Goal: Task Accomplishment & Management: Use online tool/utility

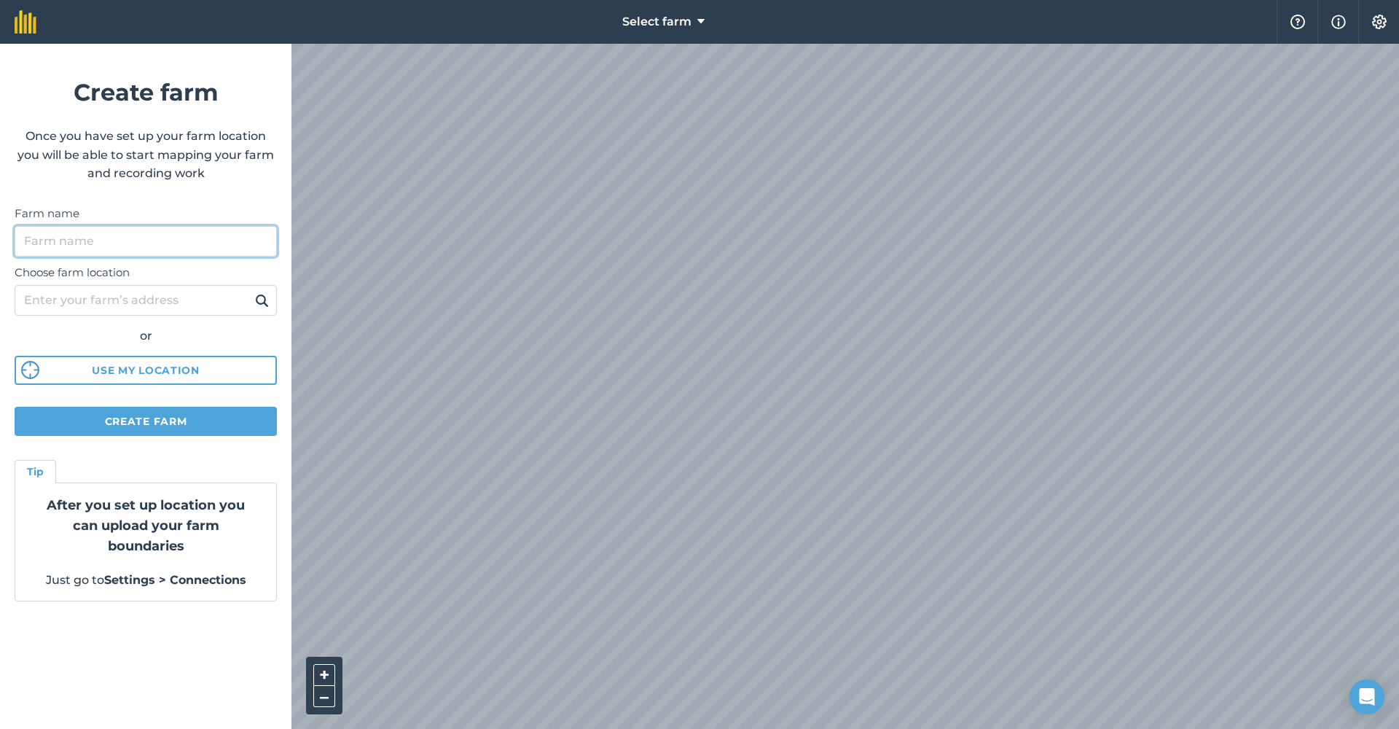
click at [165, 250] on input "Farm name" at bounding box center [146, 241] width 262 height 31
type input "wolwedraai"
click at [106, 298] on input "Choose farm location" at bounding box center [146, 300] width 262 height 31
click at [152, 369] on button "Use my location" at bounding box center [146, 370] width 262 height 29
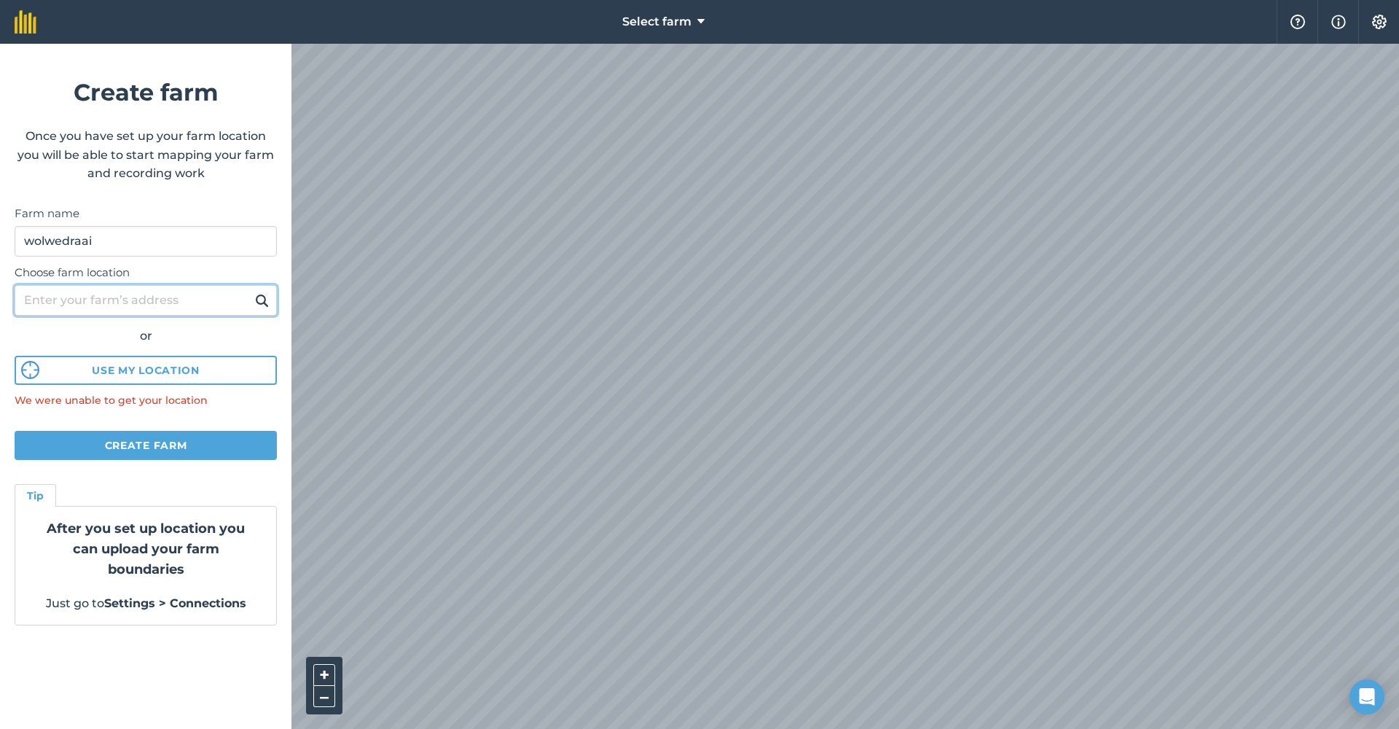
click at [143, 305] on input "Choose farm location" at bounding box center [146, 300] width 262 height 31
type input "[GEOGRAPHIC_DATA]"
click at [262, 300] on button at bounding box center [262, 300] width 23 height 19
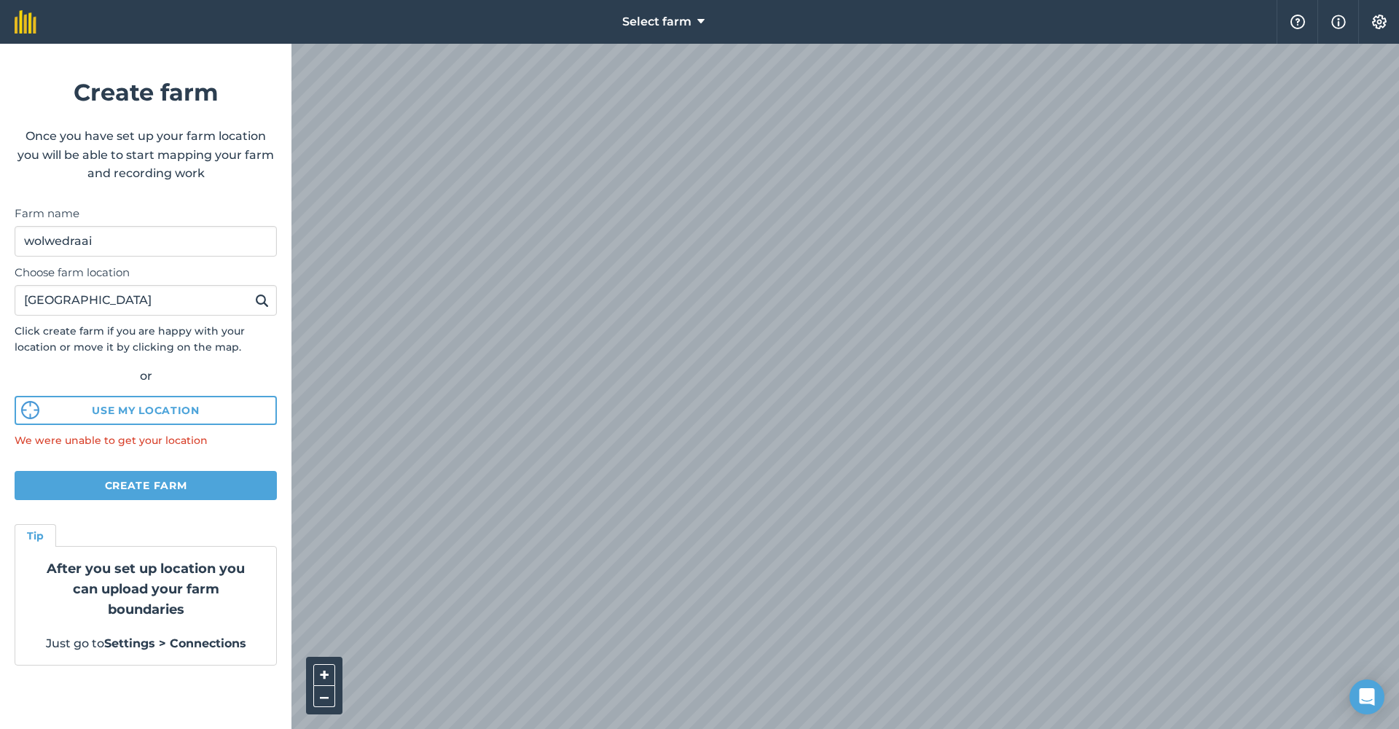
click at [136, 474] on button "Create farm" at bounding box center [146, 485] width 262 height 29
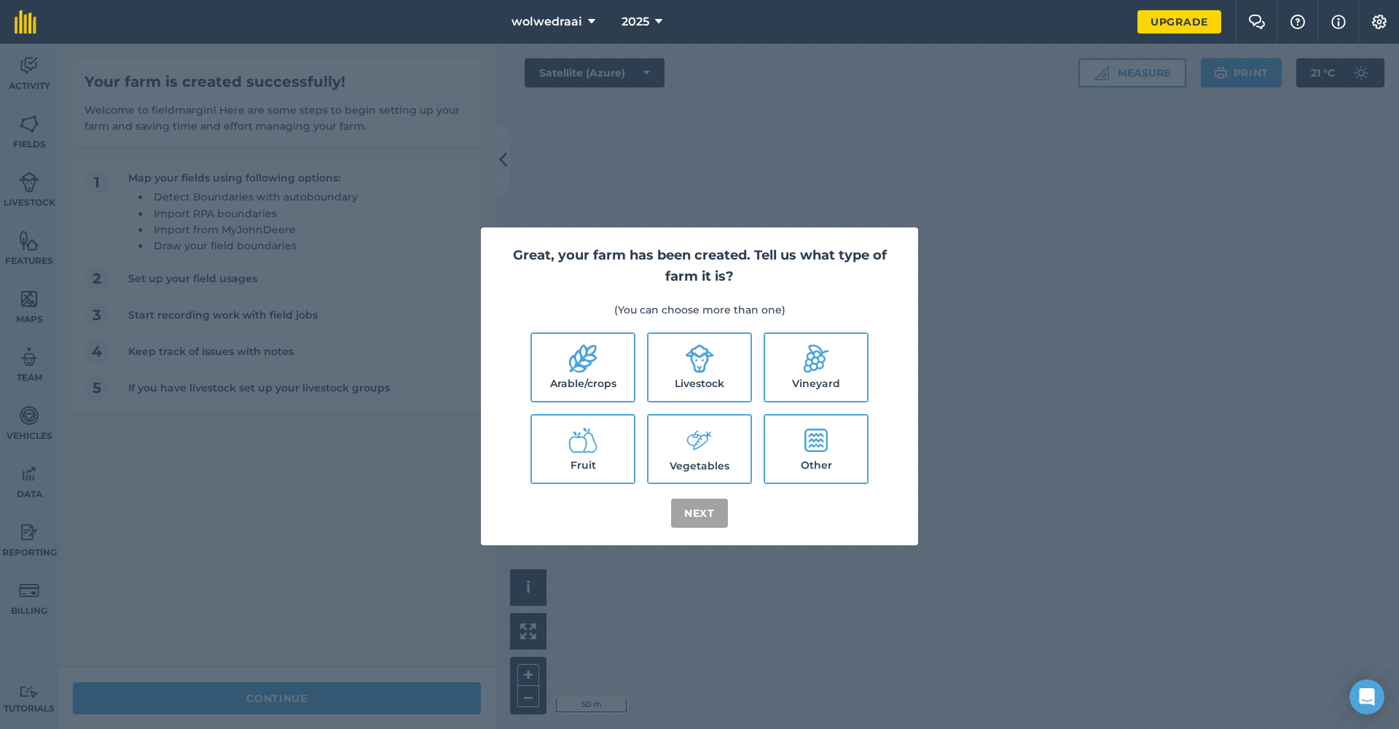
click at [689, 364] on icon at bounding box center [699, 358] width 29 height 29
checkbox input "true"
click at [713, 503] on button "Next" at bounding box center [699, 512] width 57 height 29
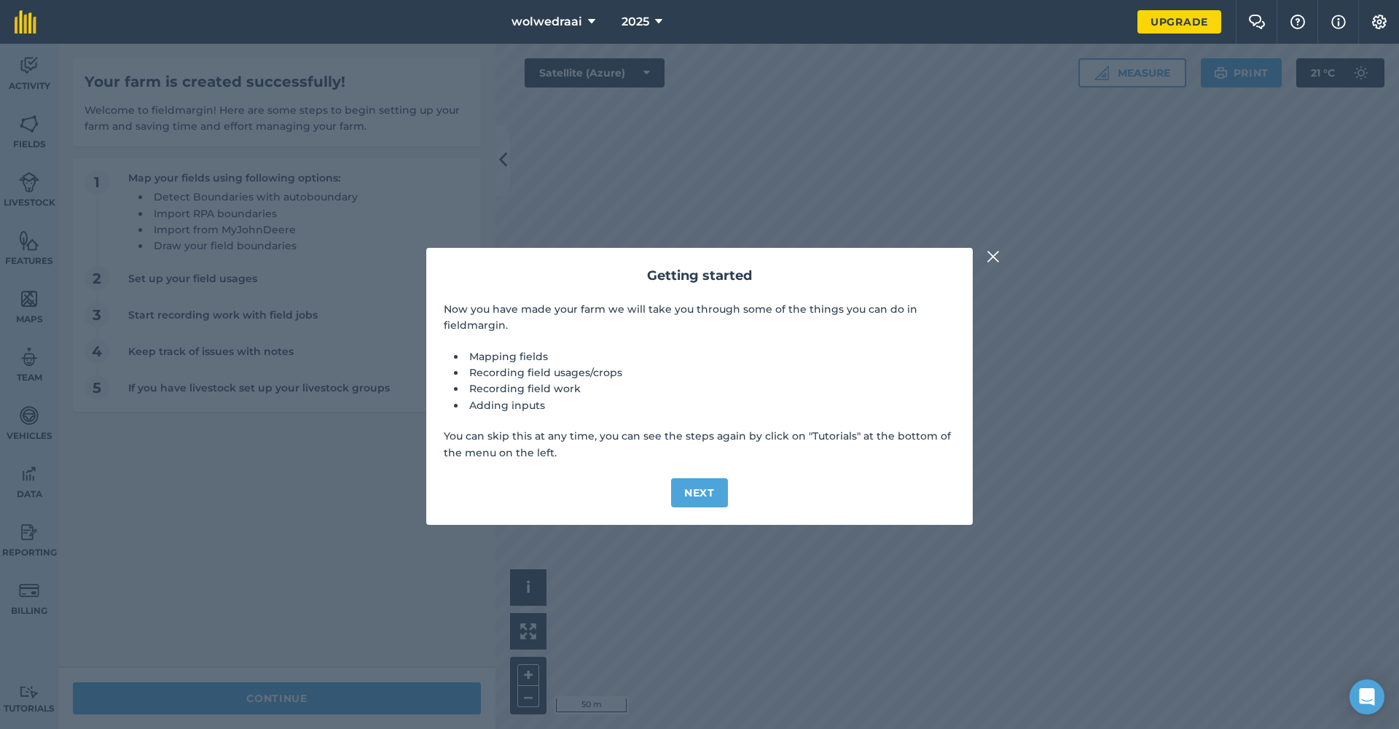
click at [708, 493] on button "Next" at bounding box center [699, 492] width 57 height 29
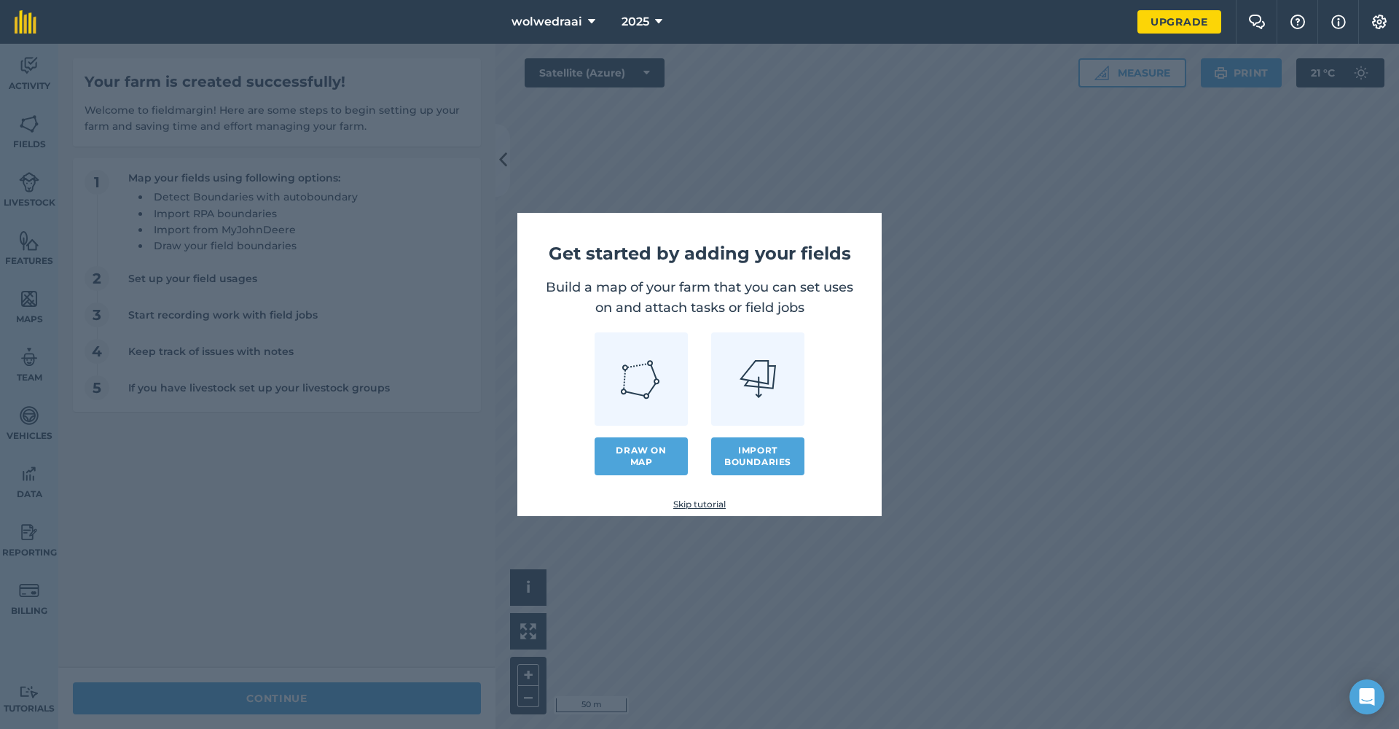
click at [644, 453] on link "Draw on map" at bounding box center [641, 456] width 93 height 38
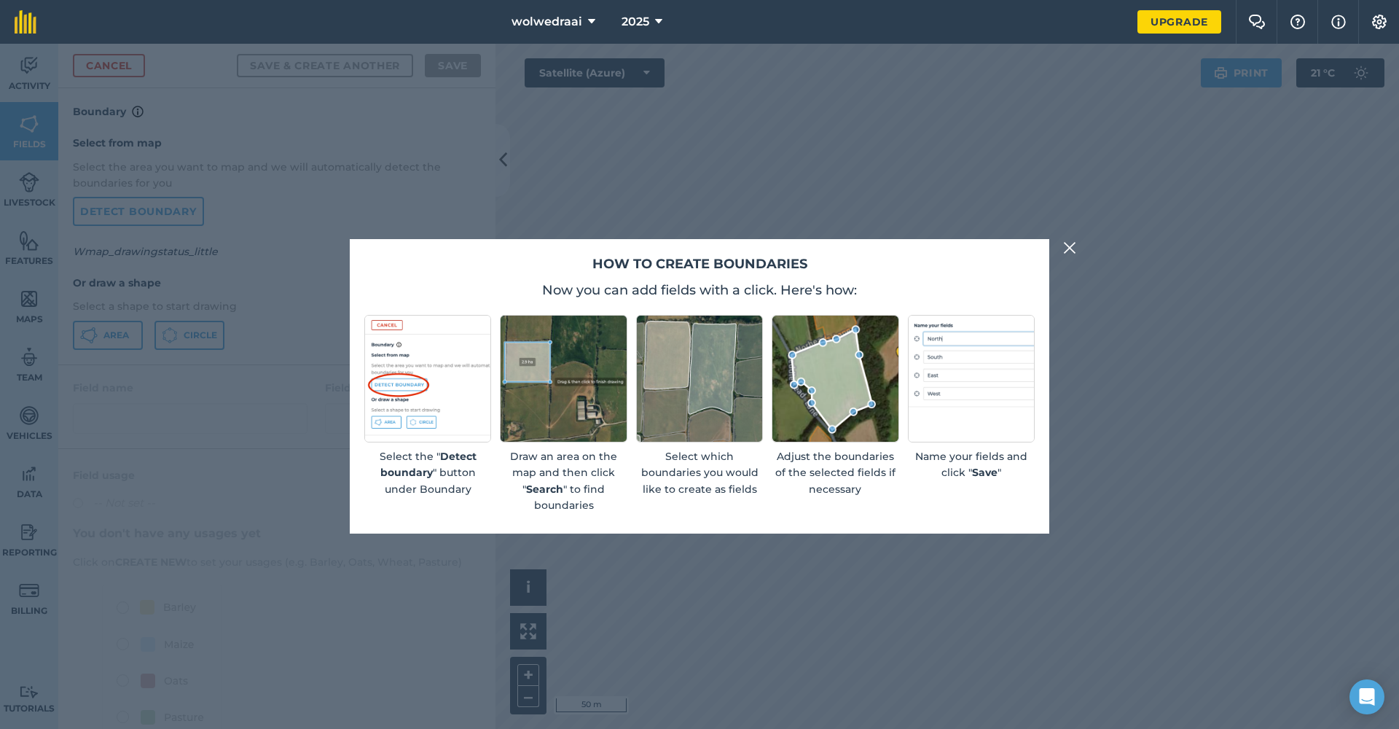
click at [1070, 250] on img at bounding box center [1069, 247] width 13 height 17
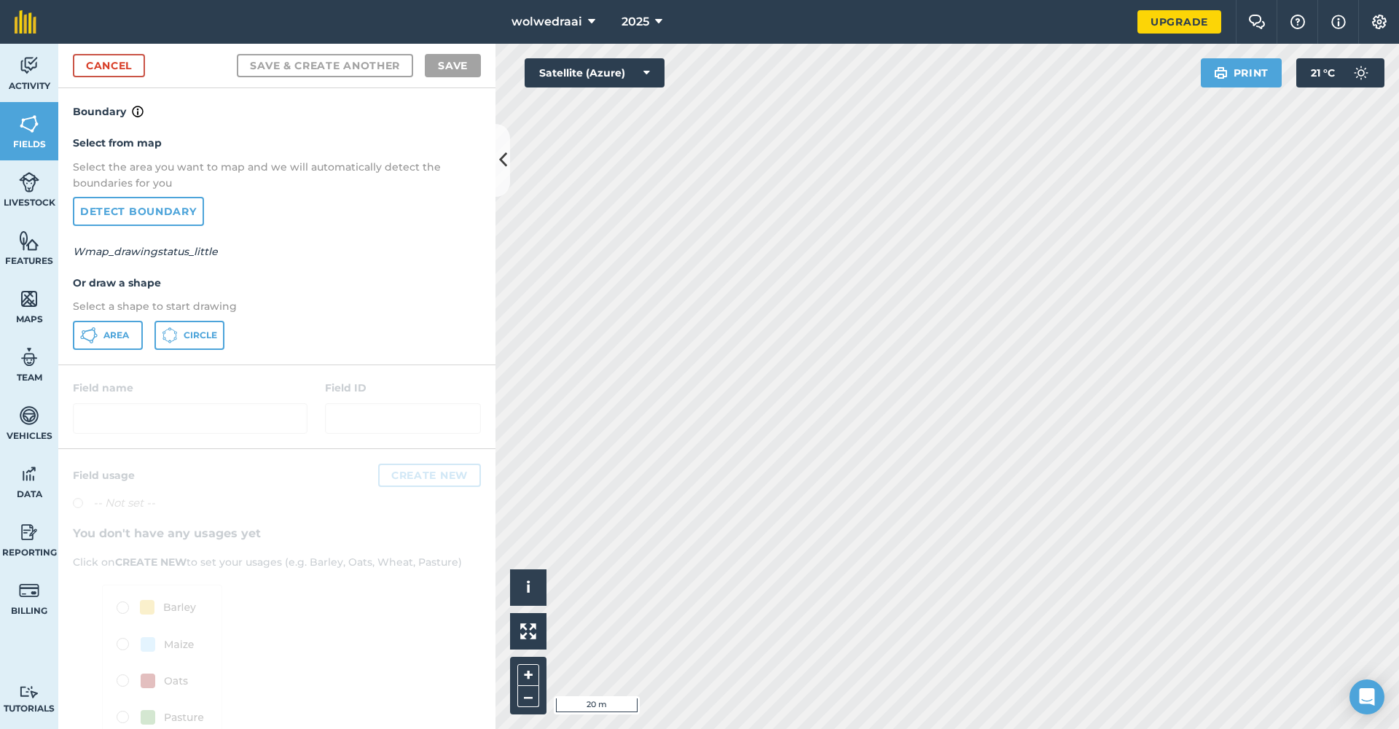
click at [112, 338] on span "Area" at bounding box center [116, 335] width 26 height 12
click at [149, 410] on div at bounding box center [276, 406] width 437 height 83
click at [168, 210] on link "Detect boundary" at bounding box center [138, 211] width 131 height 29
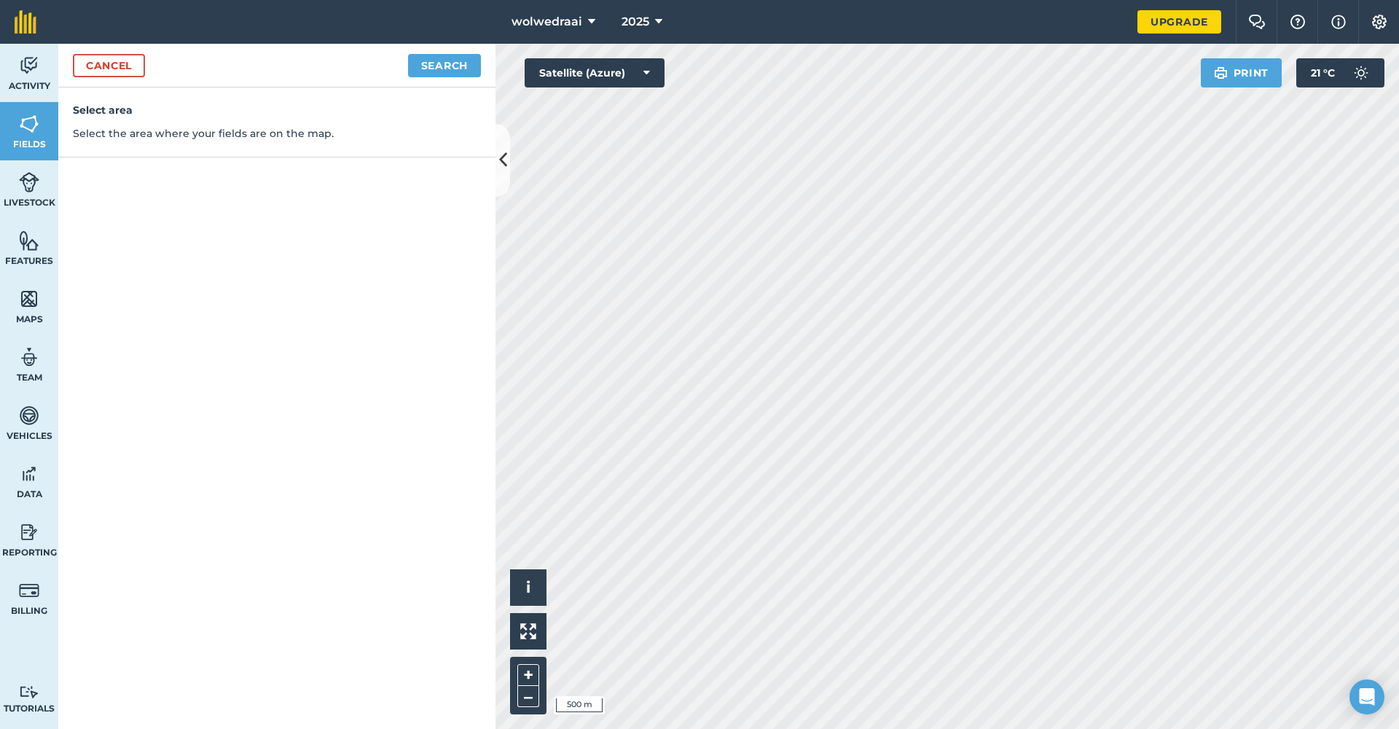
click at [111, 62] on link "Cancel" at bounding box center [109, 65] width 72 height 23
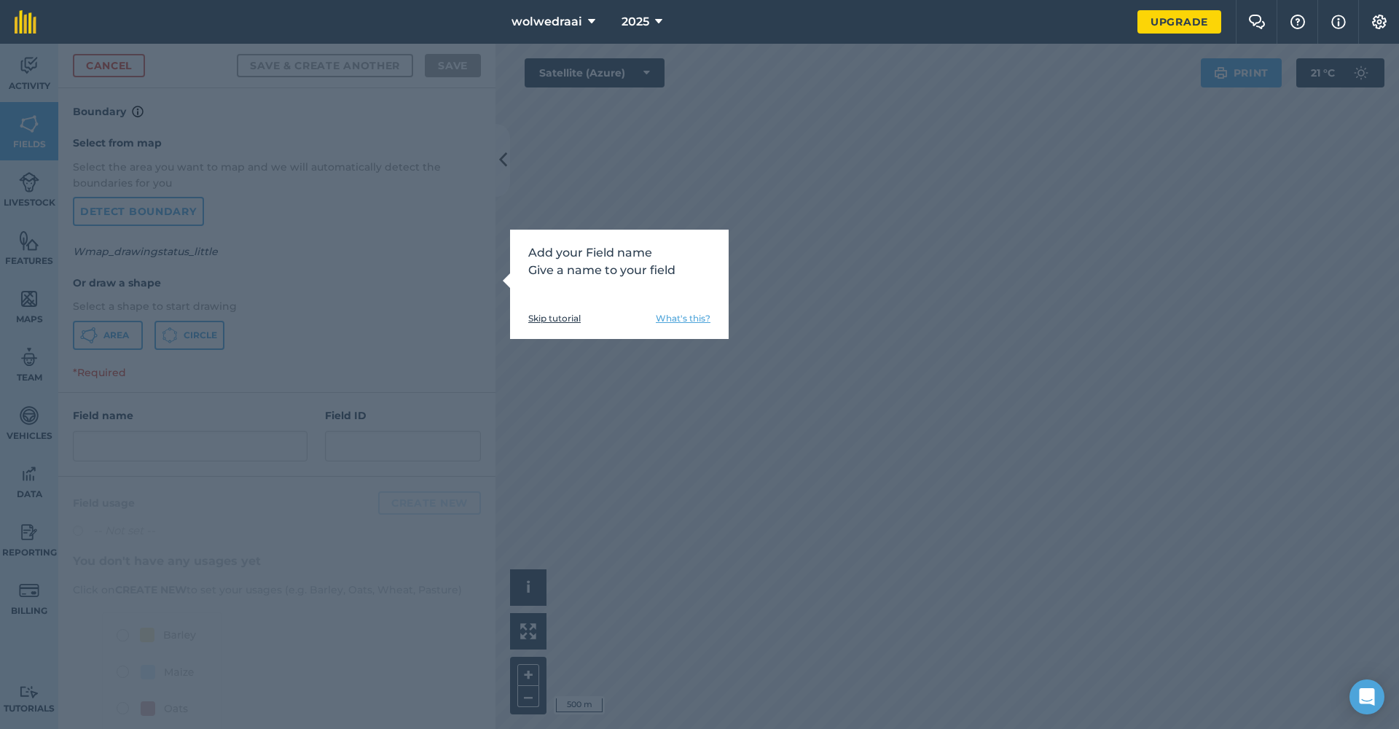
click at [565, 318] on link "Skip tutorial" at bounding box center [554, 319] width 52 height 12
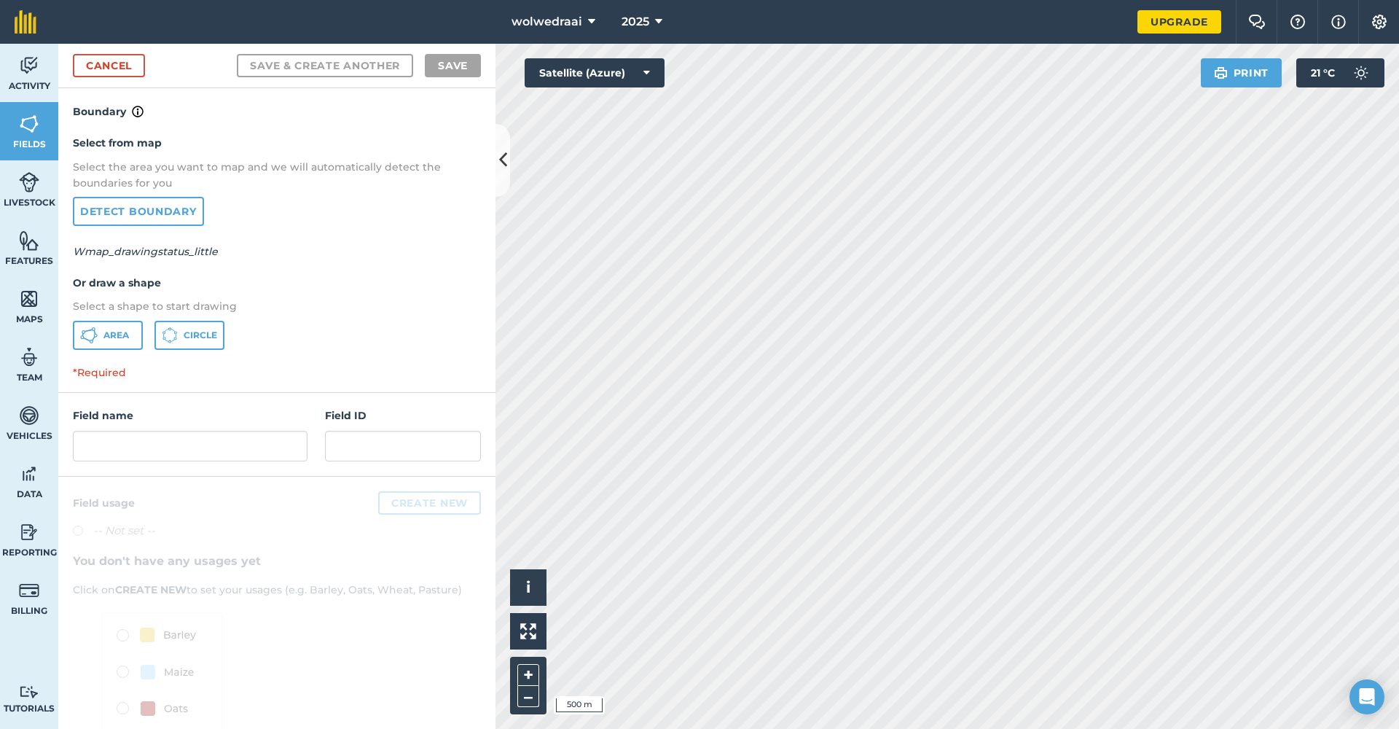
click at [96, 330] on icon at bounding box center [88, 334] width 17 height 17
click at [133, 62] on link "Cancel" at bounding box center [109, 65] width 72 height 23
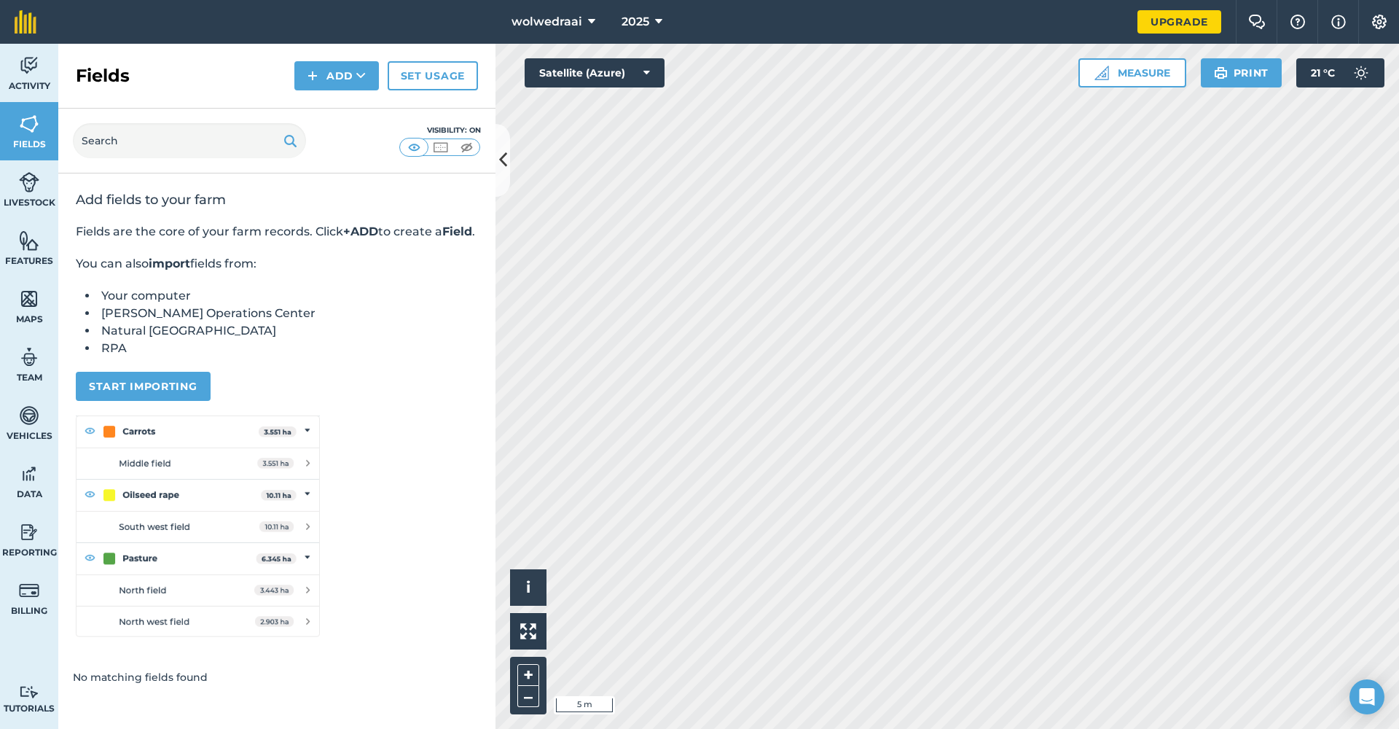
click at [652, 66] on button "Satellite (Azure)" at bounding box center [595, 72] width 140 height 29
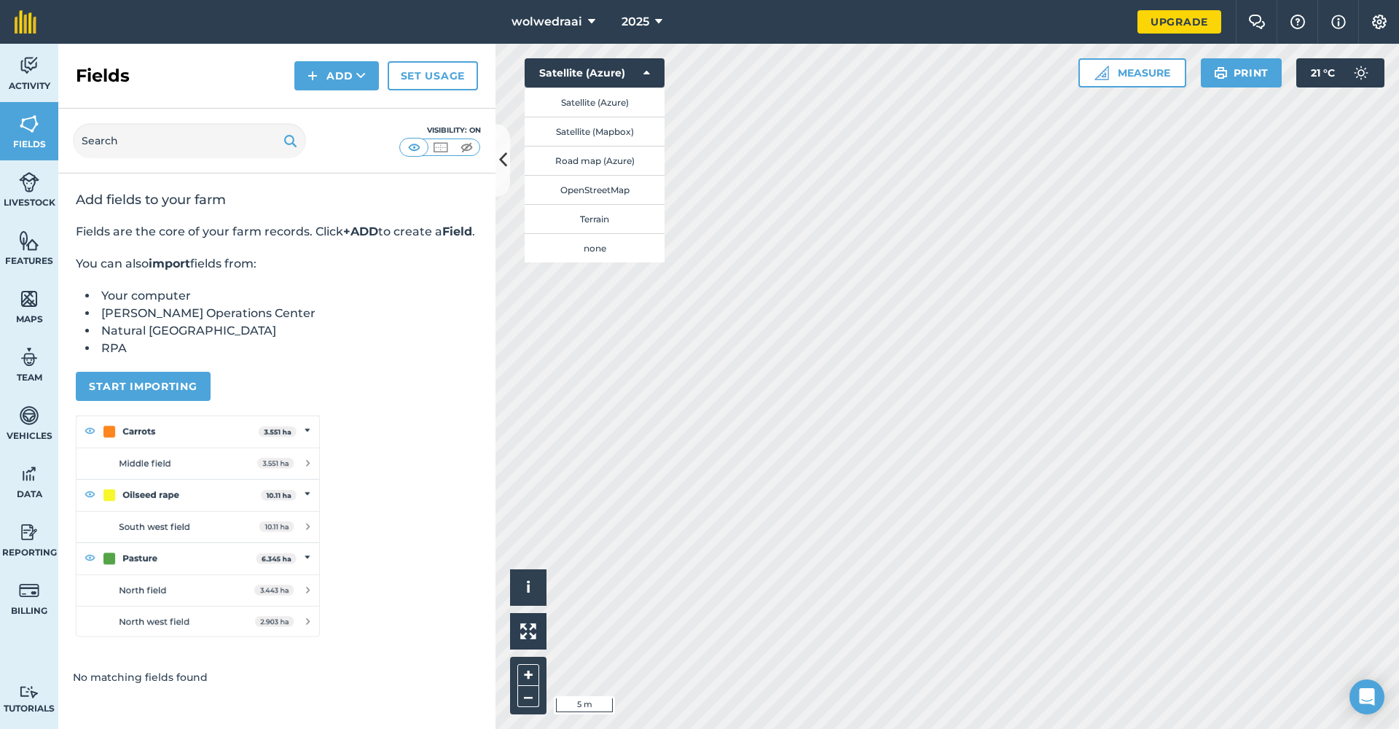
click at [610, 190] on button "OpenStreetMap" at bounding box center [595, 189] width 140 height 29
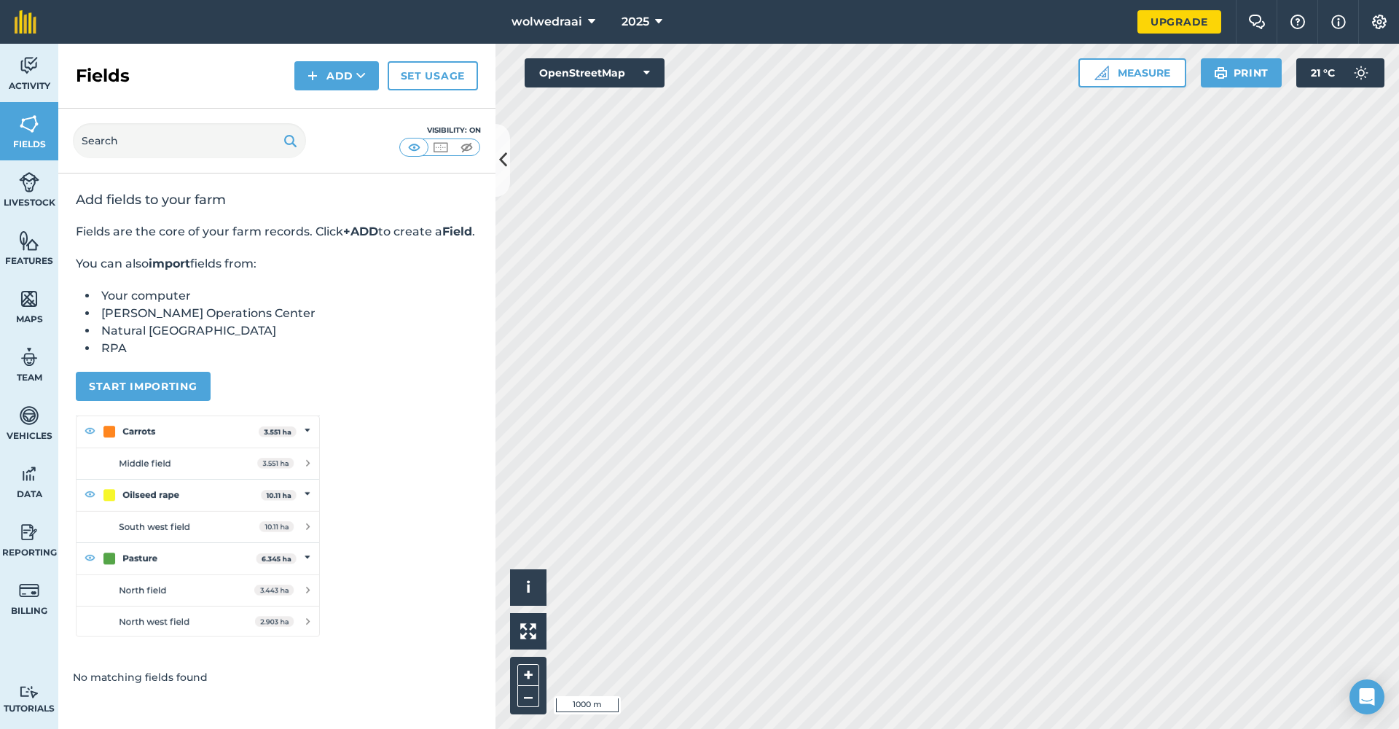
click at [652, 74] on button "OpenStreetMap" at bounding box center [595, 72] width 140 height 29
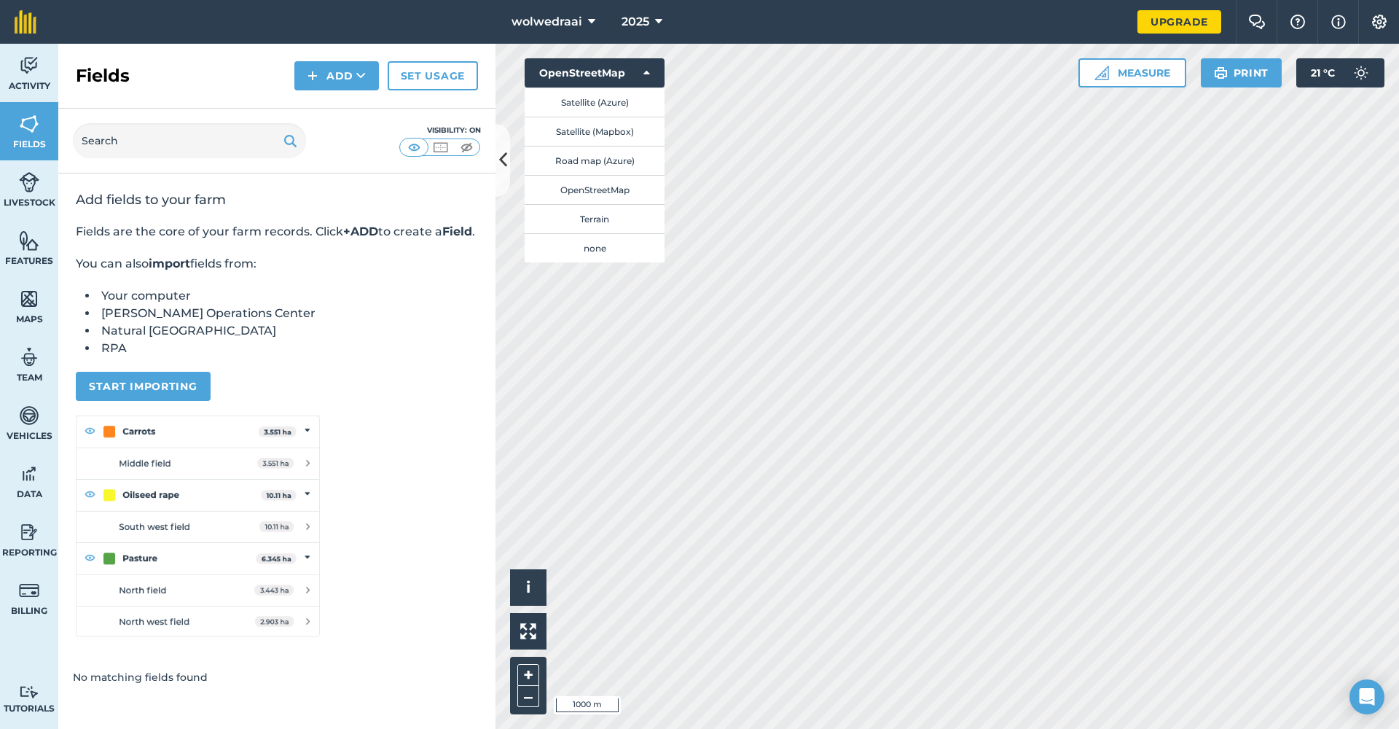
click at [625, 159] on button "Road map (Azure)" at bounding box center [595, 160] width 140 height 29
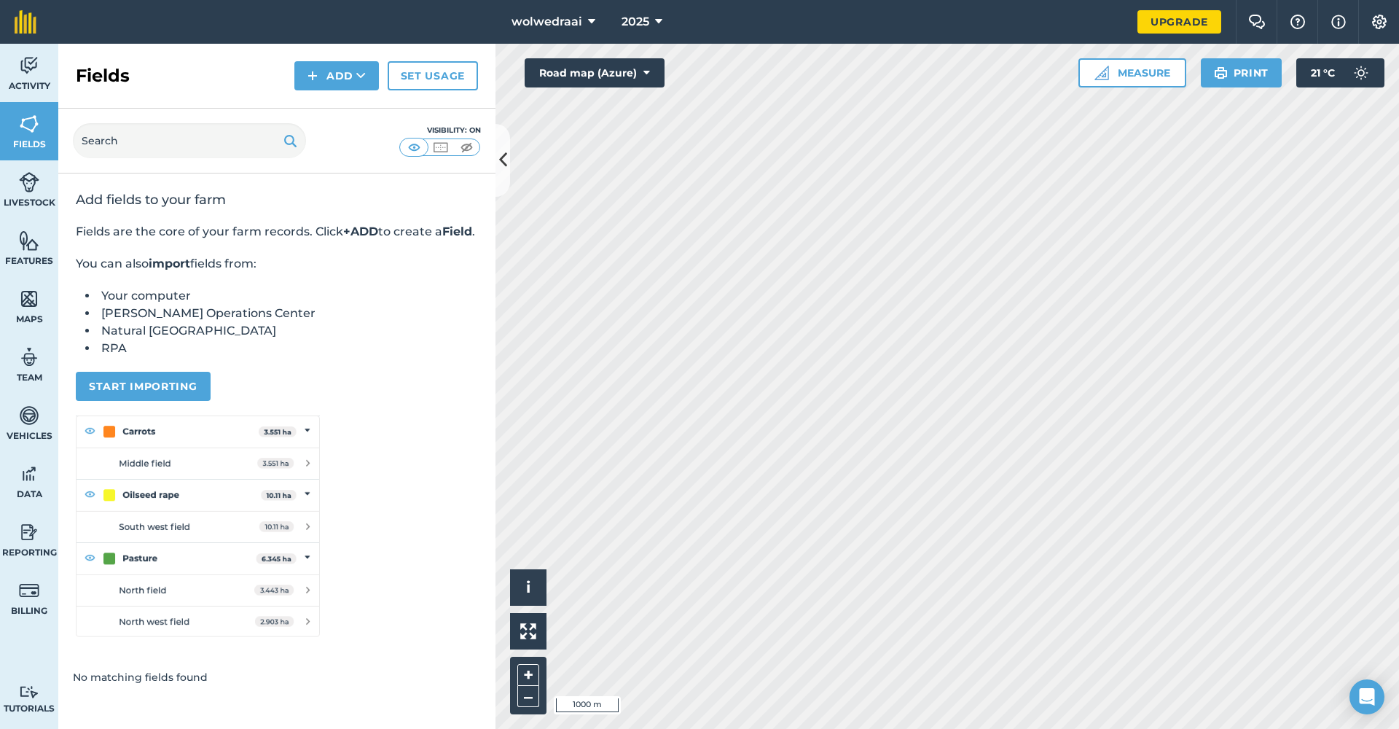
click at [647, 79] on icon at bounding box center [647, 73] width 7 height 15
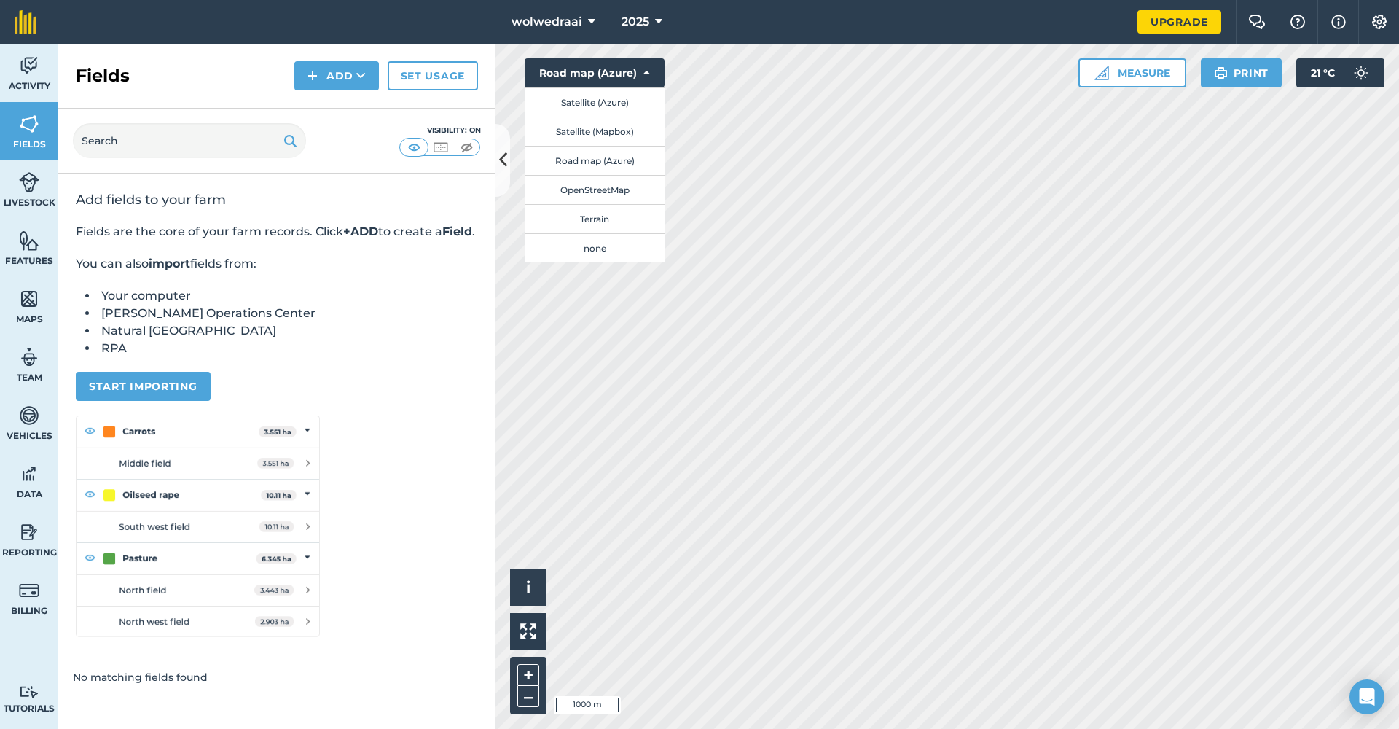
click at [627, 133] on button "Satellite (Mapbox)" at bounding box center [595, 131] width 140 height 29
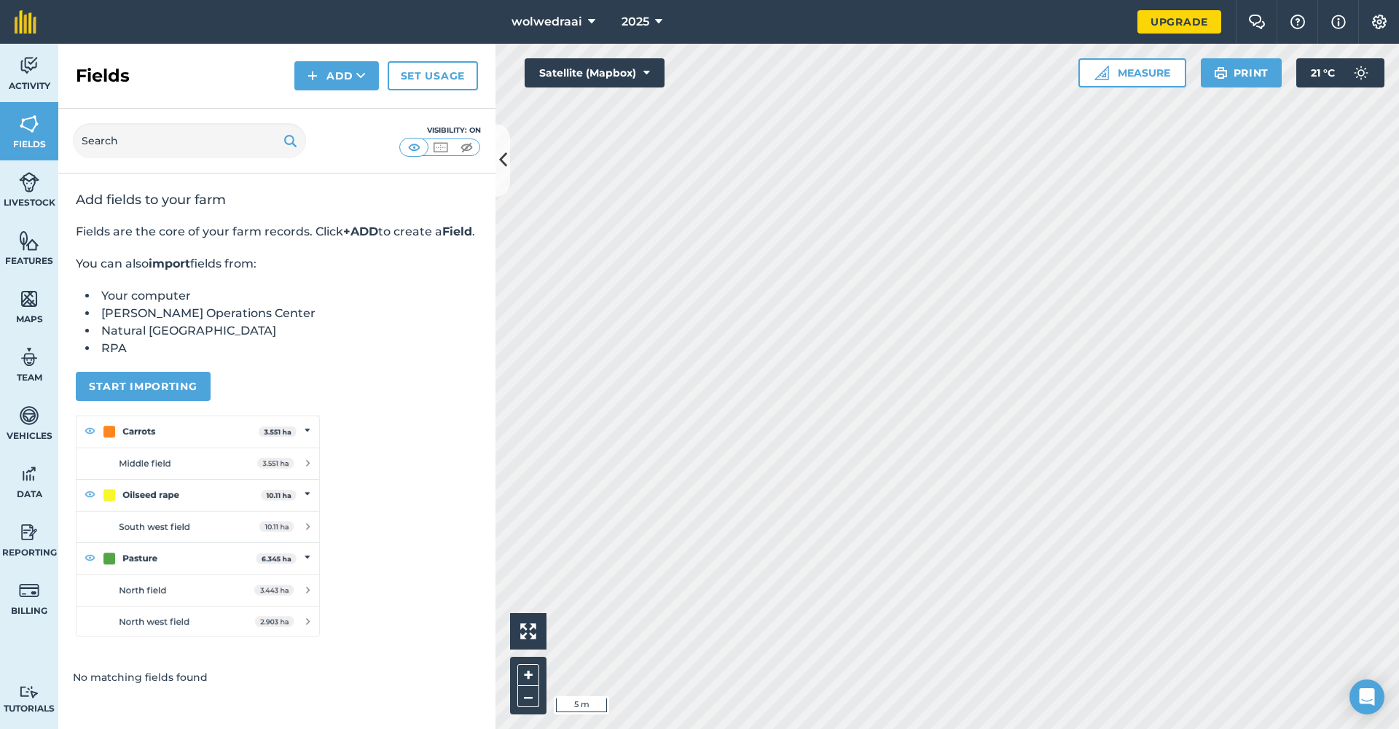
click at [638, 71] on button "Satellite (Mapbox)" at bounding box center [595, 72] width 140 height 29
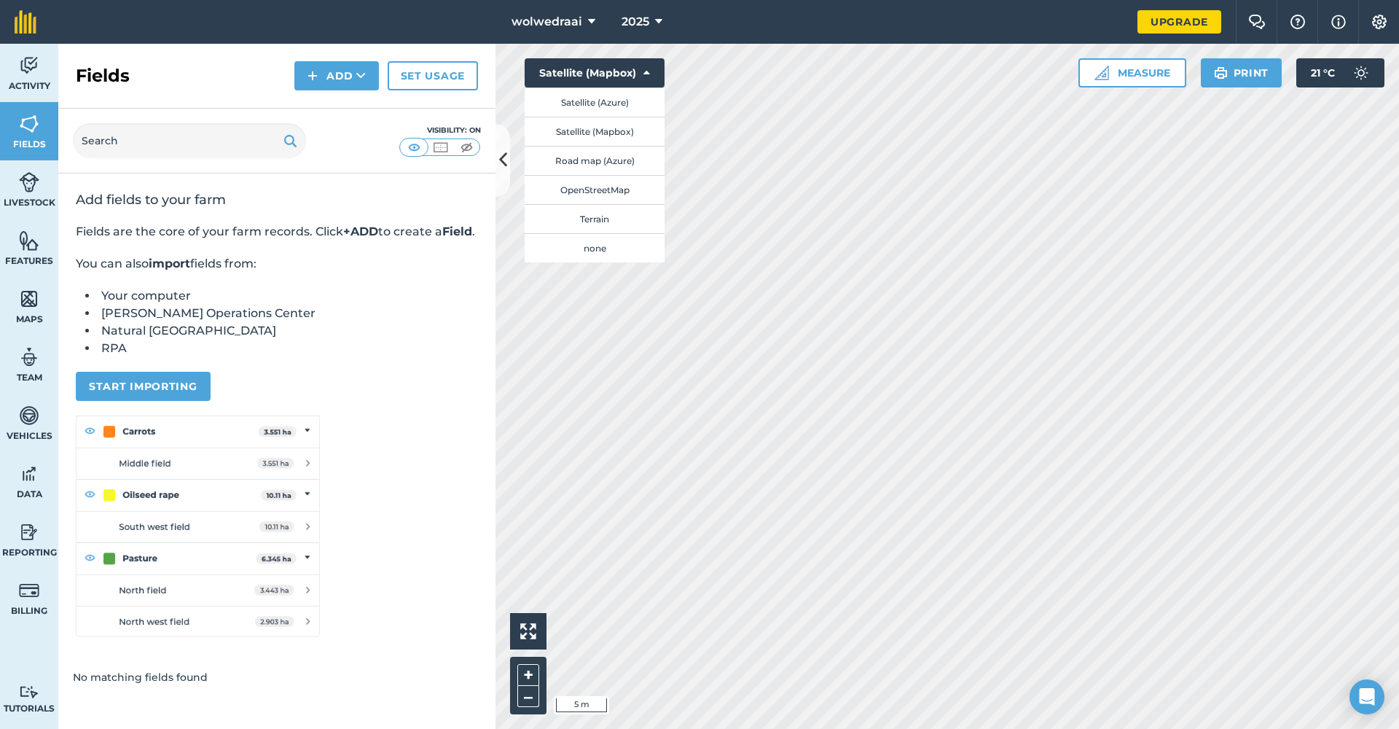
click at [622, 103] on button "Satellite (Azure)" at bounding box center [595, 101] width 140 height 29
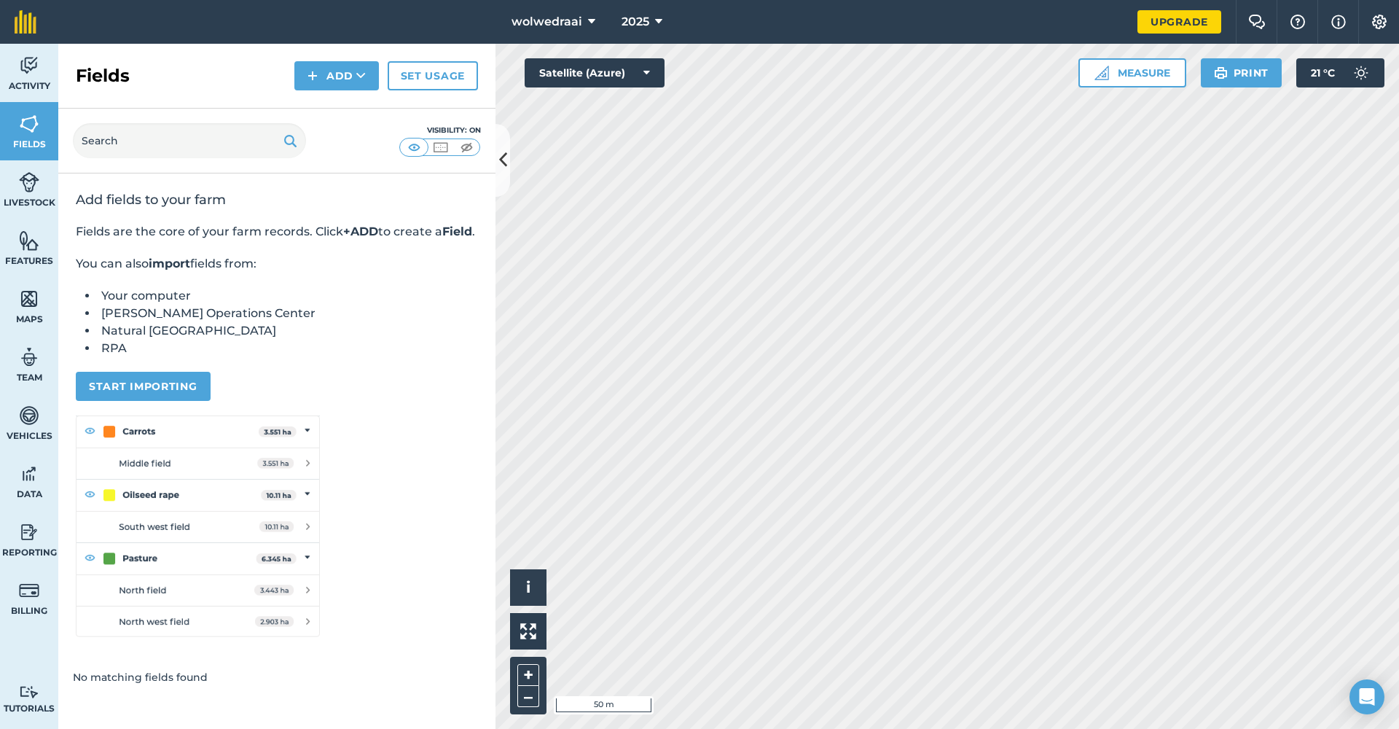
click at [1123, 69] on button "Measure" at bounding box center [1133, 72] width 108 height 29
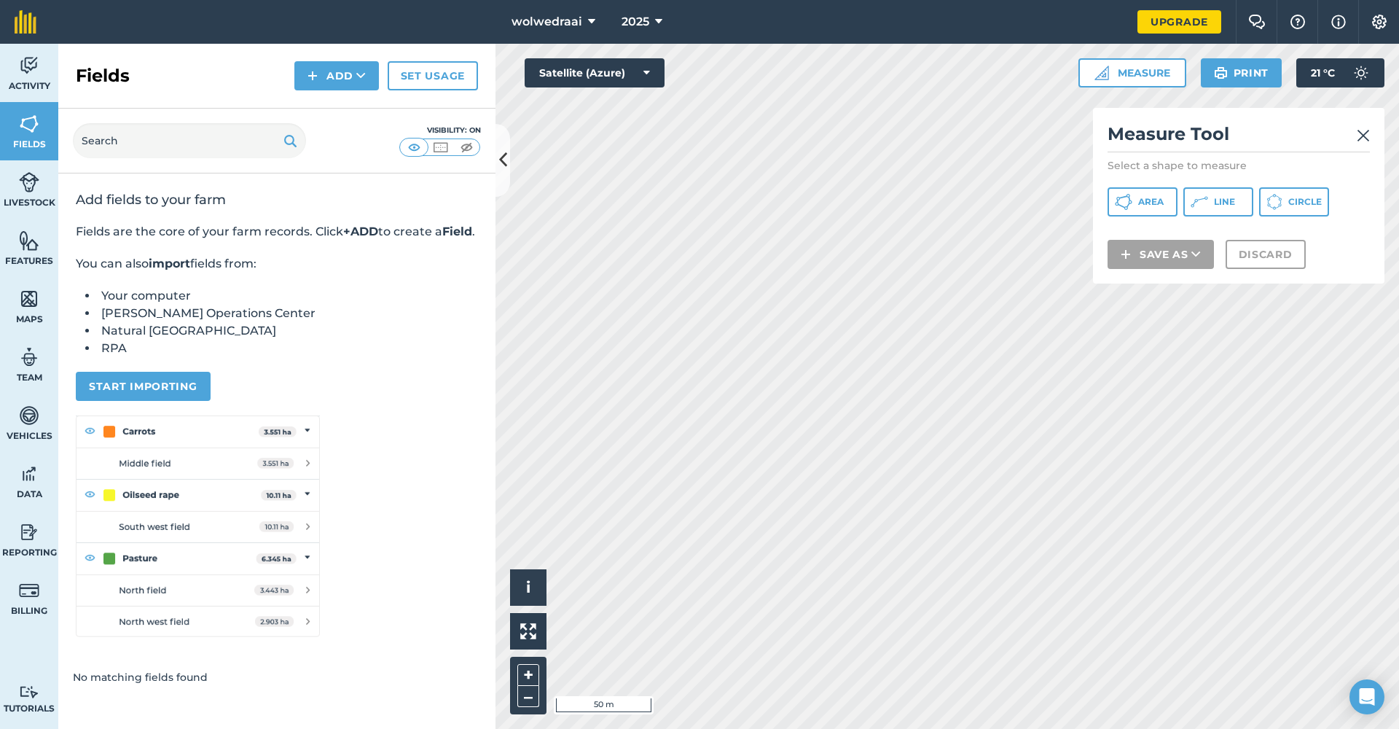
click at [1158, 193] on button "Area" at bounding box center [1143, 201] width 70 height 29
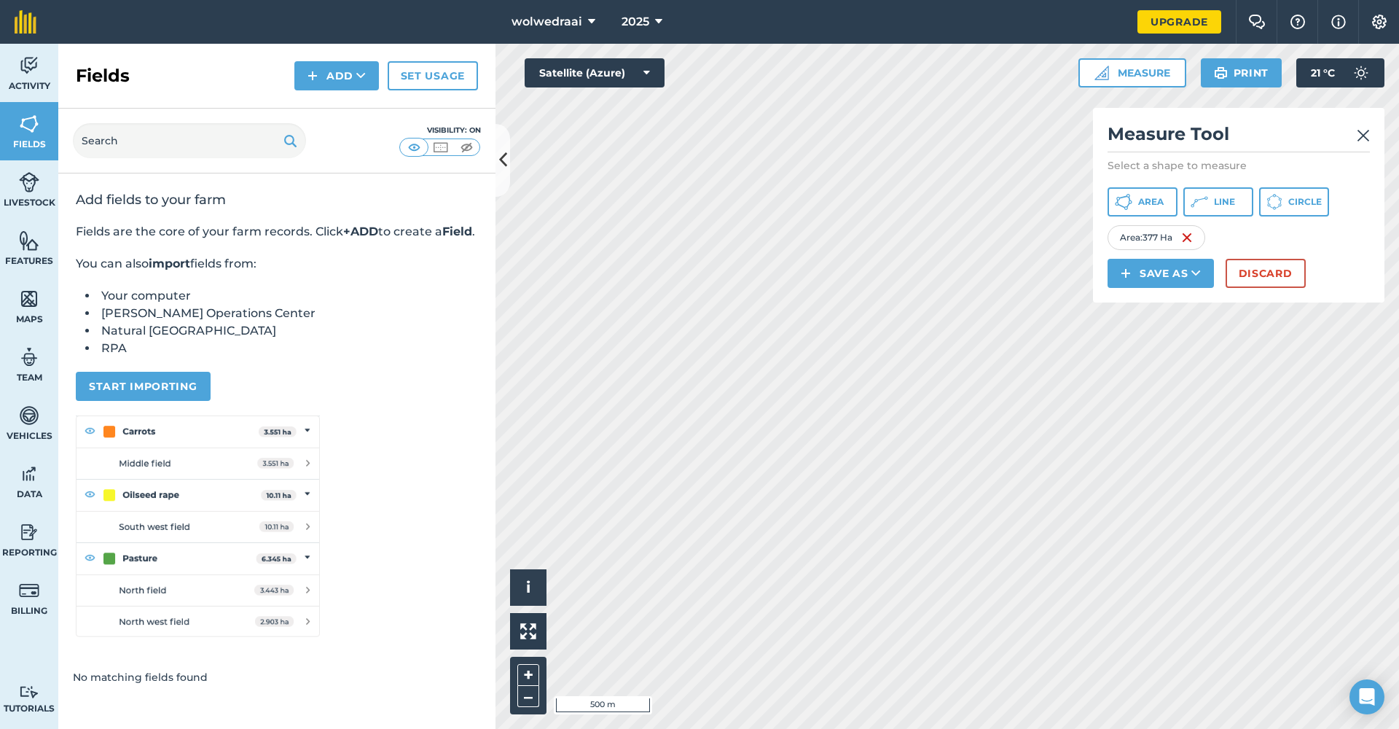
click at [501, 160] on icon at bounding box center [503, 160] width 8 height 26
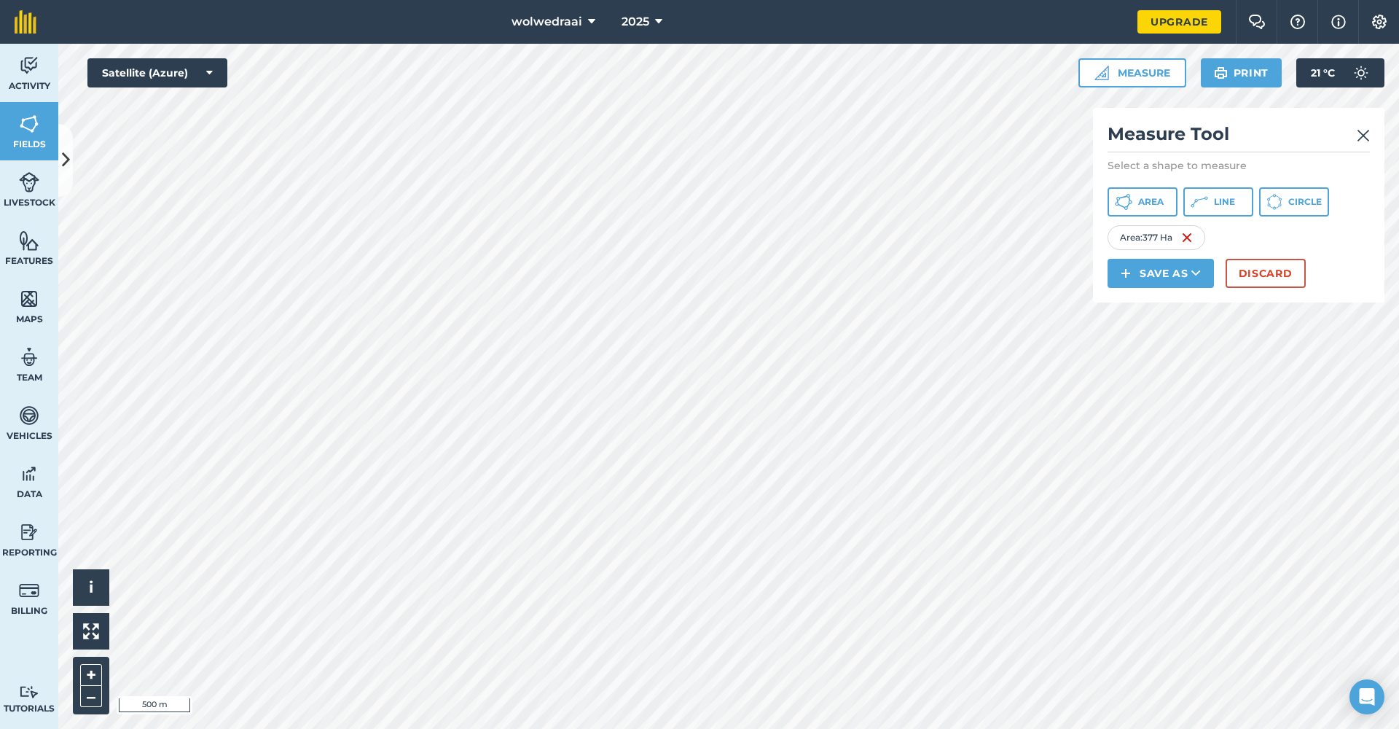
click at [418, 330] on div at bounding box center [728, 386] width 1341 height 685
click at [1226, 71] on img at bounding box center [1221, 72] width 14 height 17
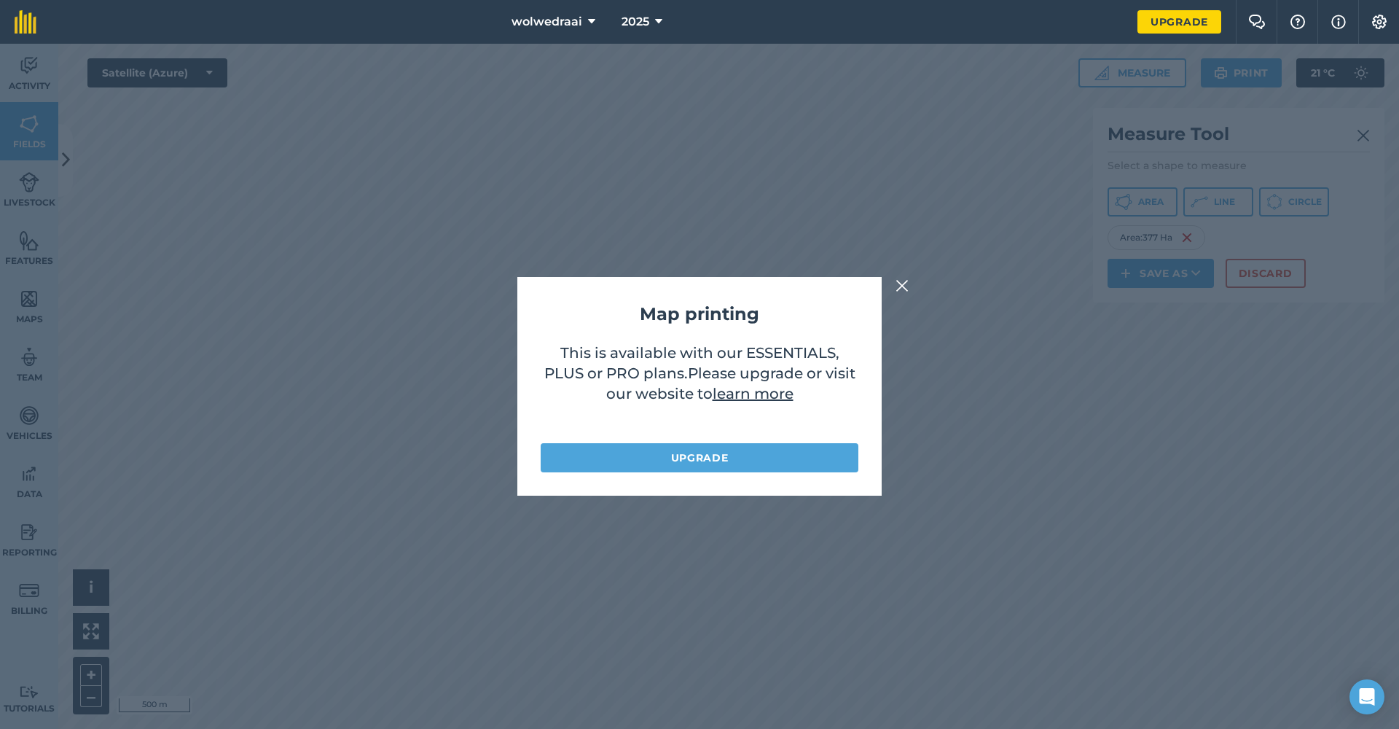
click at [904, 288] on img at bounding box center [902, 285] width 13 height 17
